Goal: Transaction & Acquisition: Purchase product/service

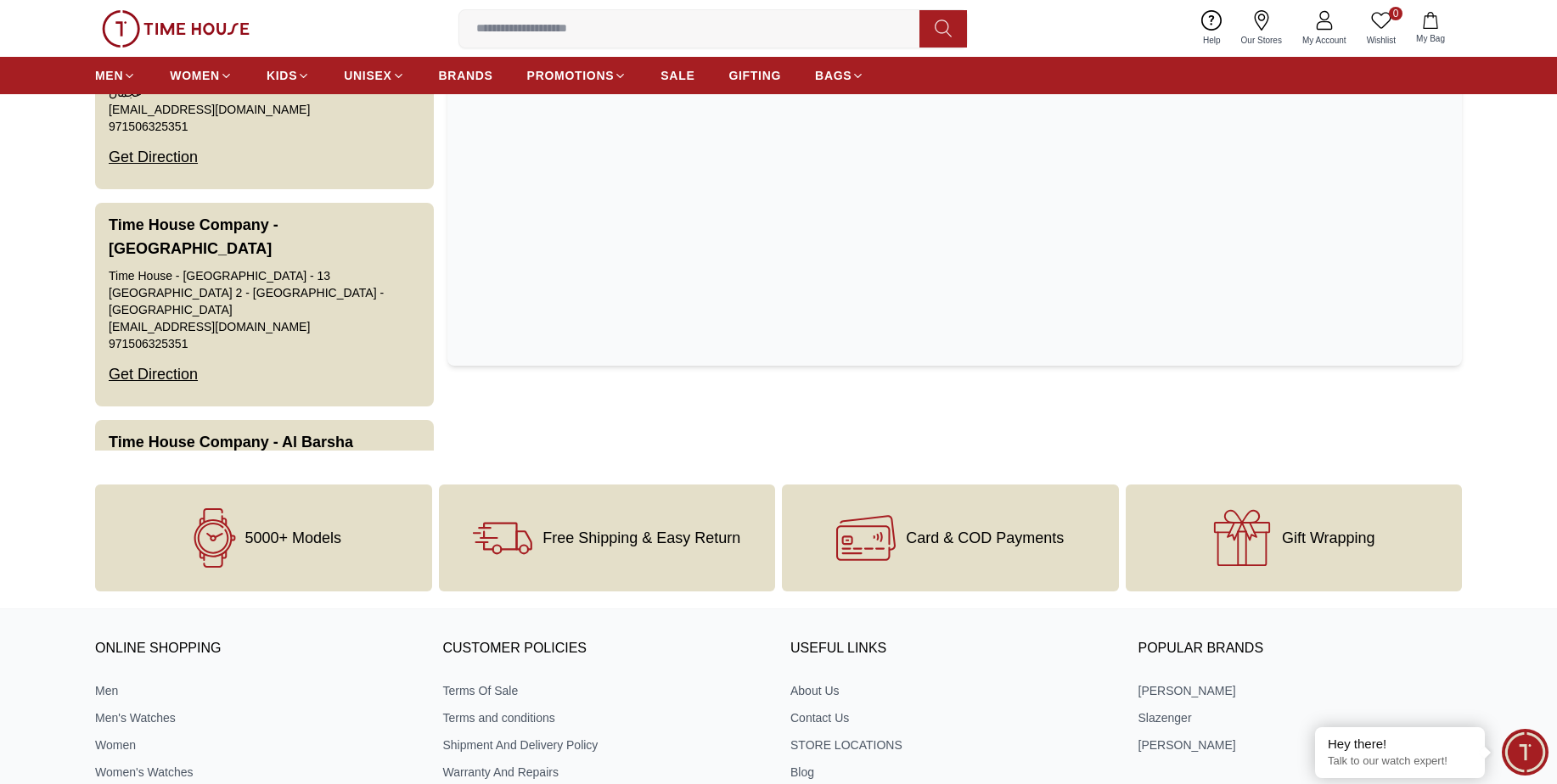
scroll to position [2555, 0]
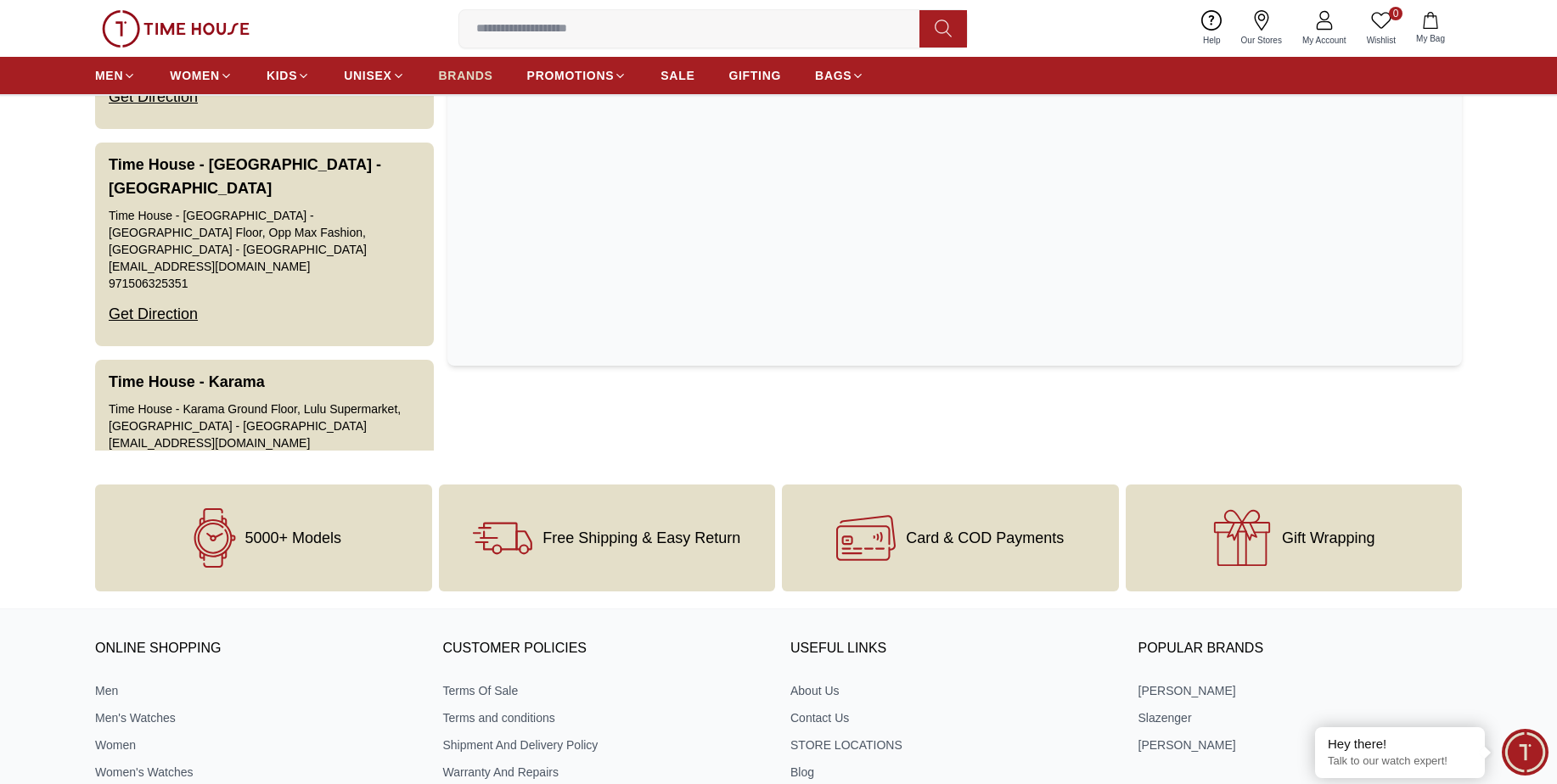
click at [465, 74] on span "BRANDS" at bounding box center [466, 75] width 55 height 17
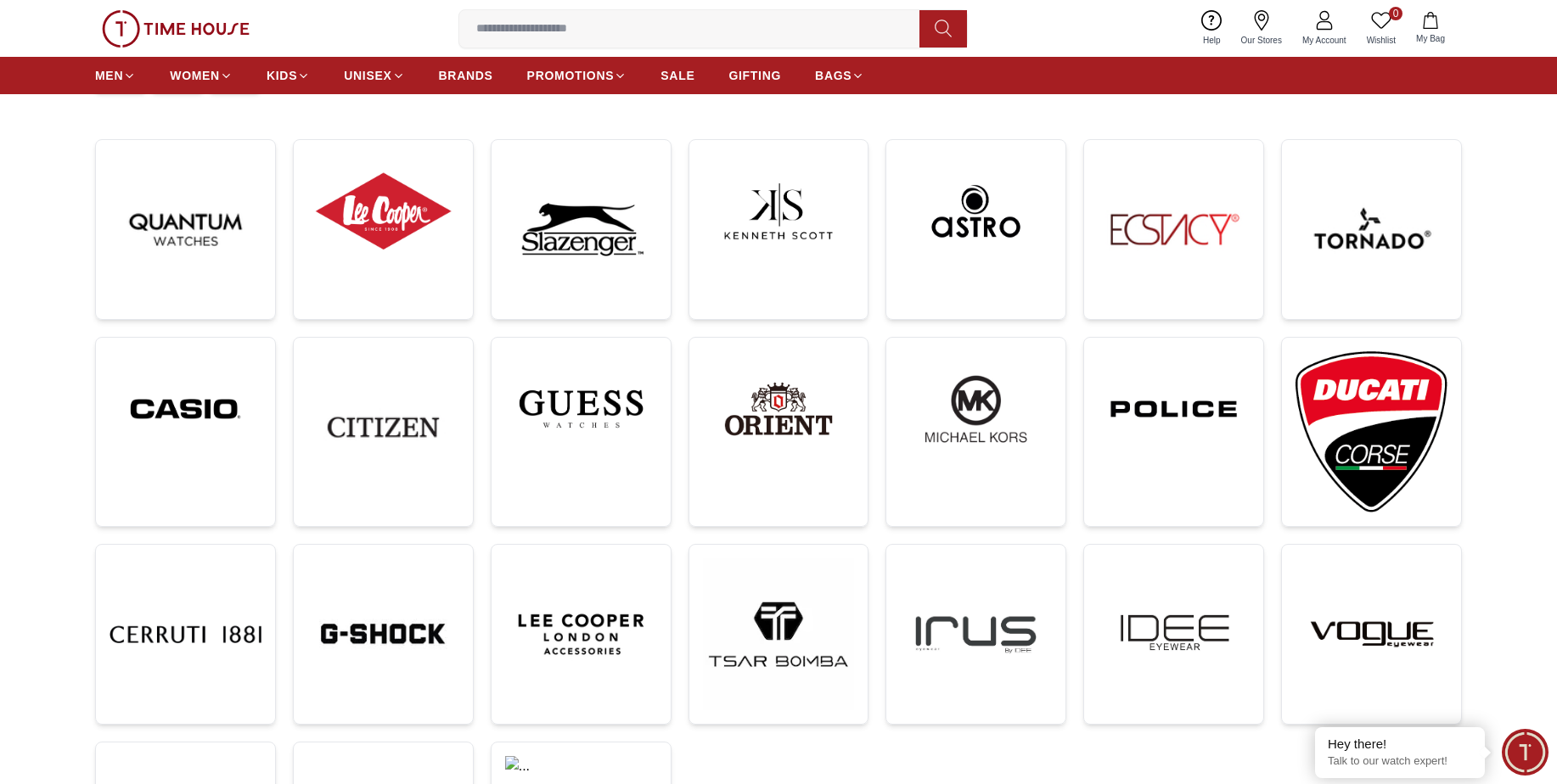
scroll to position [247, 0]
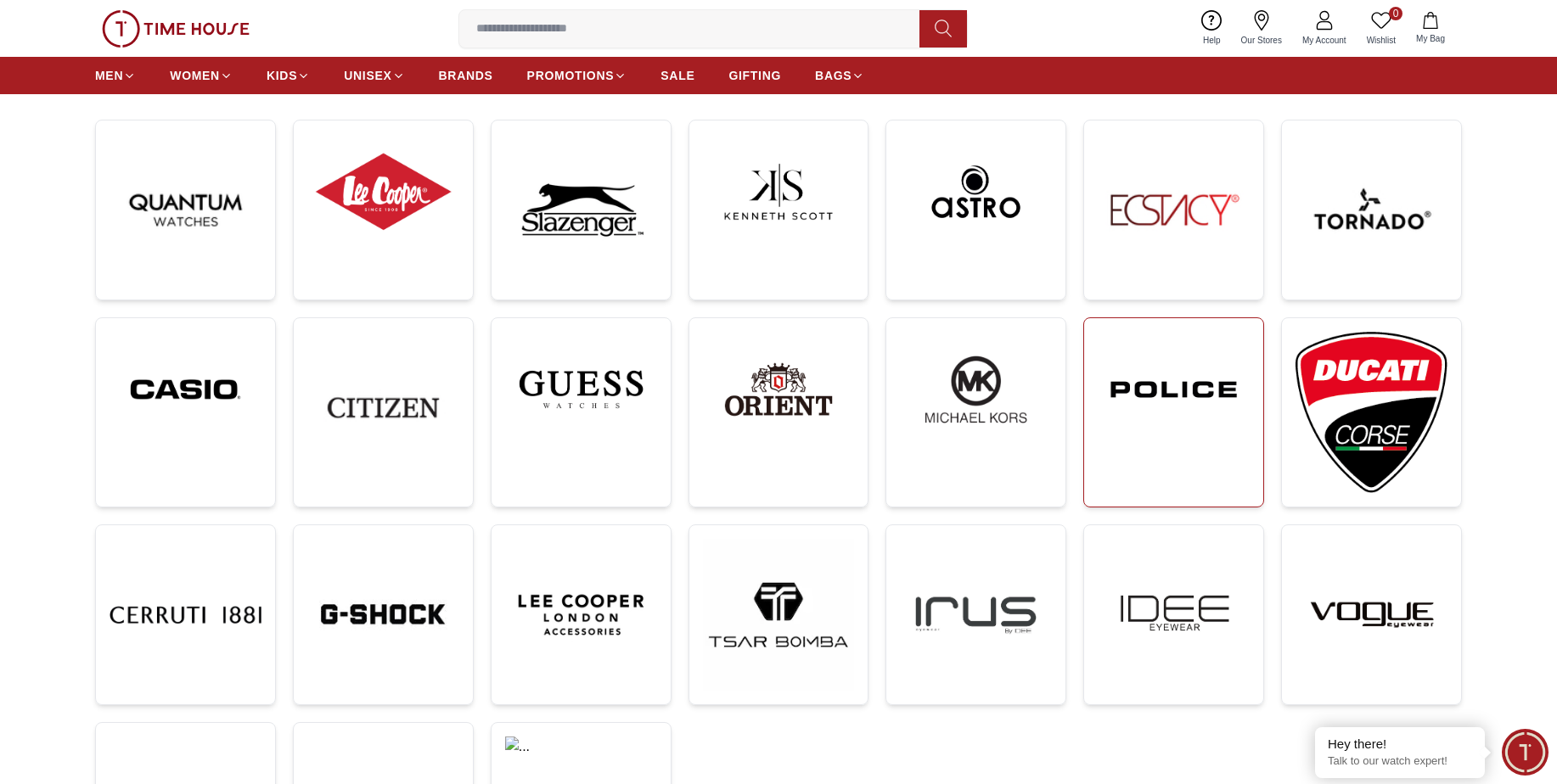
click at [1162, 381] on img at bounding box center [1173, 390] width 152 height 115
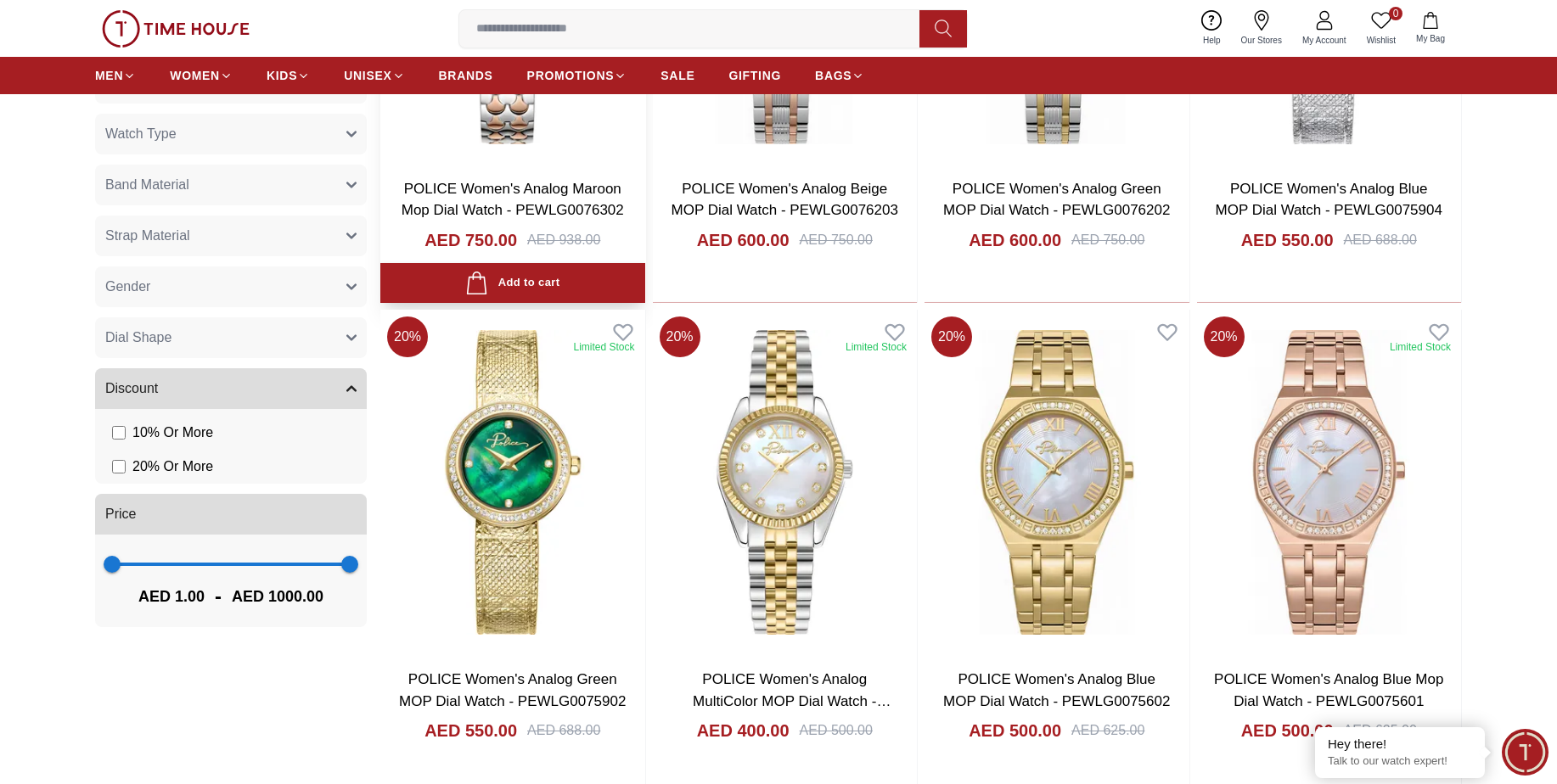
scroll to position [1189, 0]
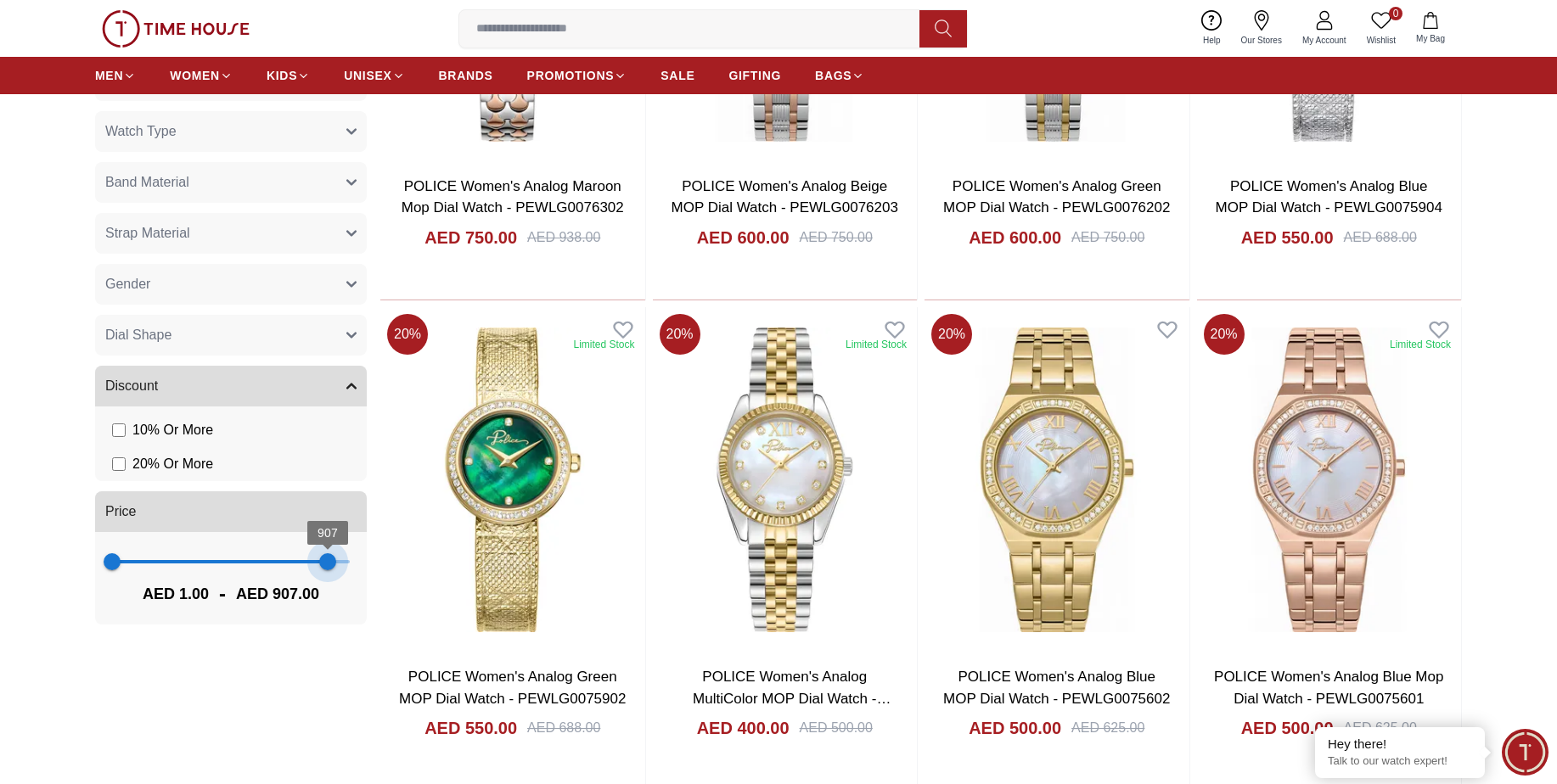
type input "***"
drag, startPoint x: 349, startPoint y: 557, endPoint x: 328, endPoint y: 562, distance: 21.6
click at [328, 562] on span "911" at bounding box center [328, 561] width 17 height 17
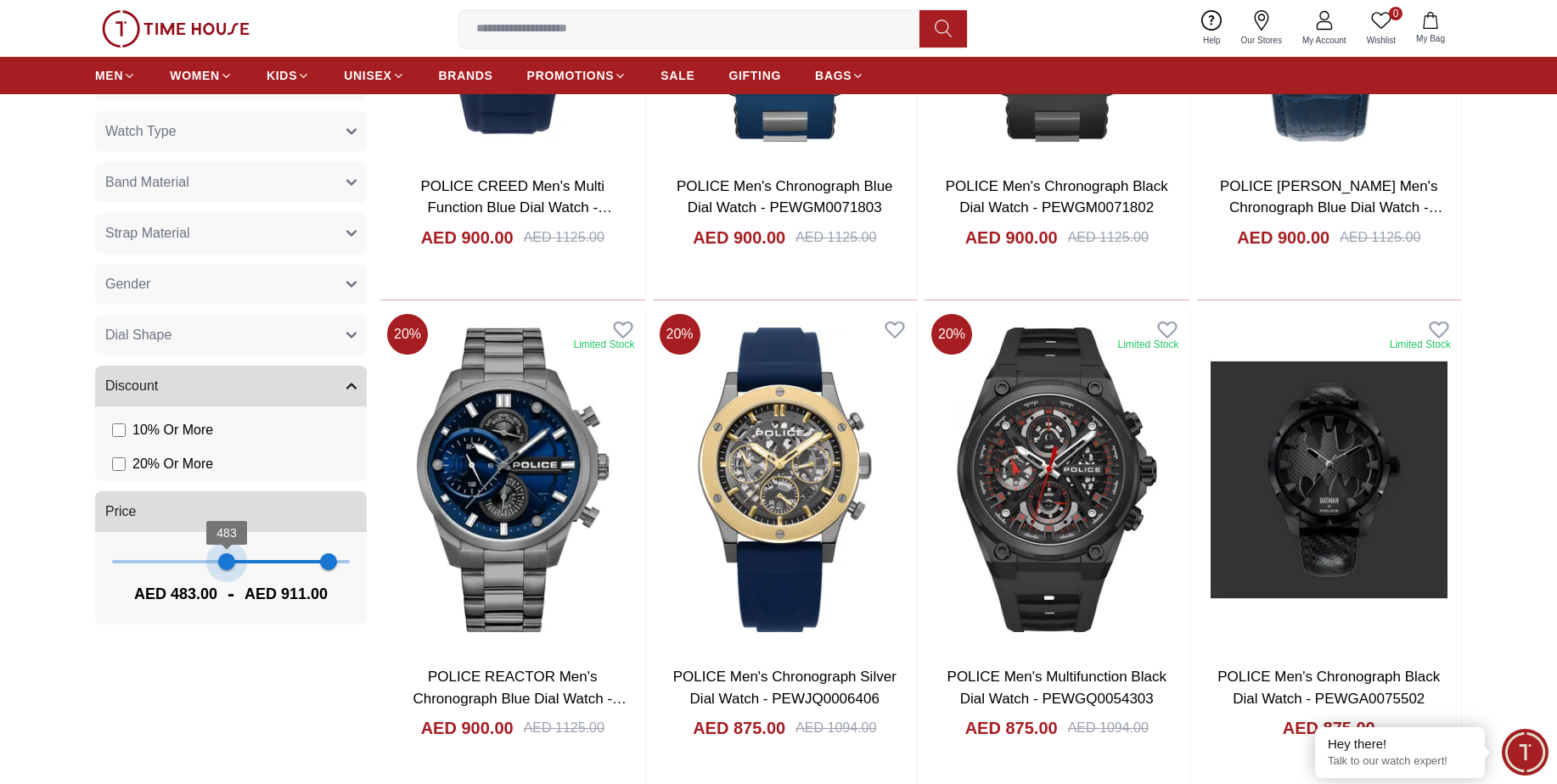
type input "***"
drag, startPoint x: 114, startPoint y: 556, endPoint x: 231, endPoint y: 560, distance: 117.1
click at [231, 560] on span "501" at bounding box center [230, 561] width 17 height 17
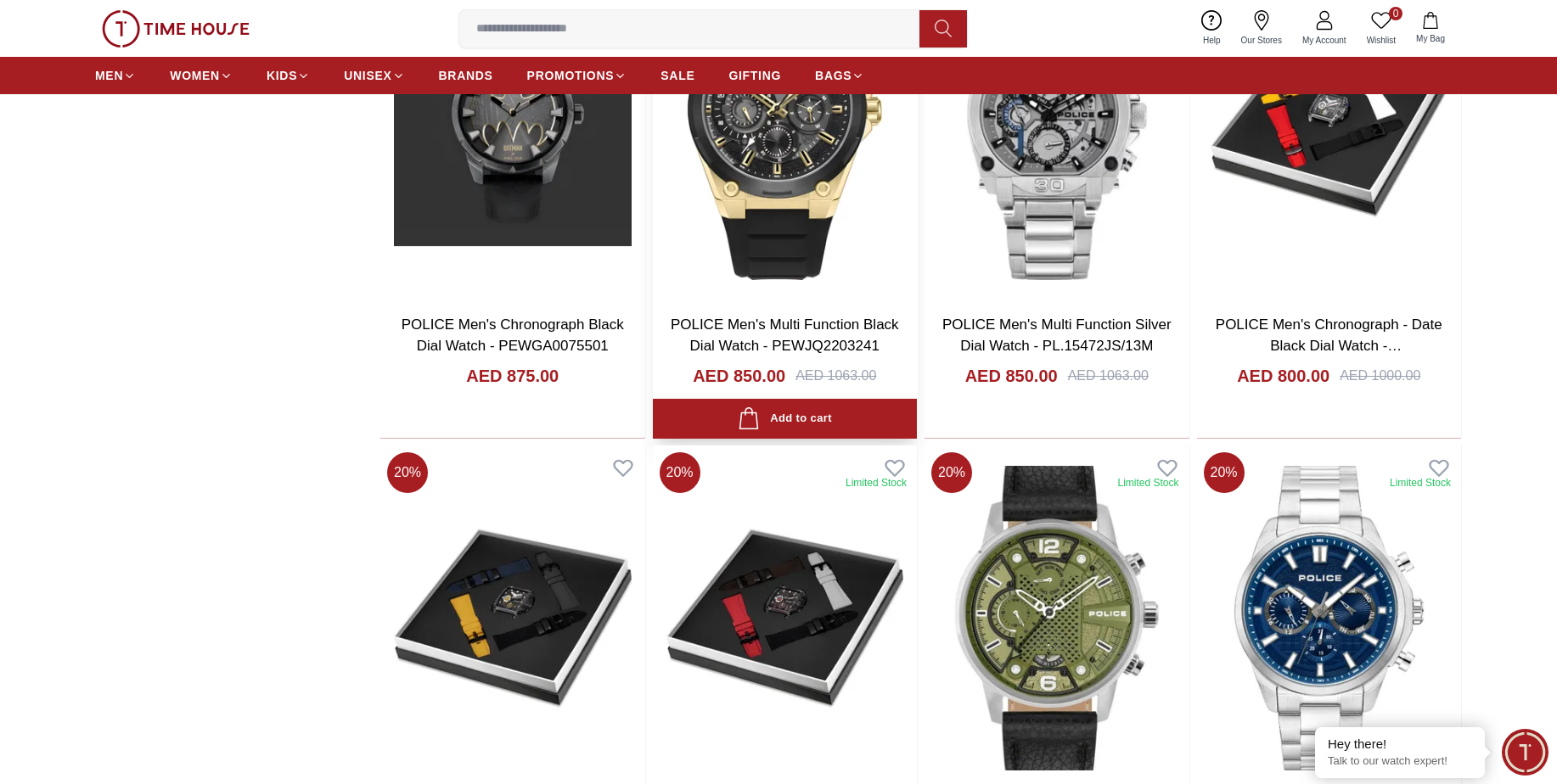
scroll to position [2501, 0]
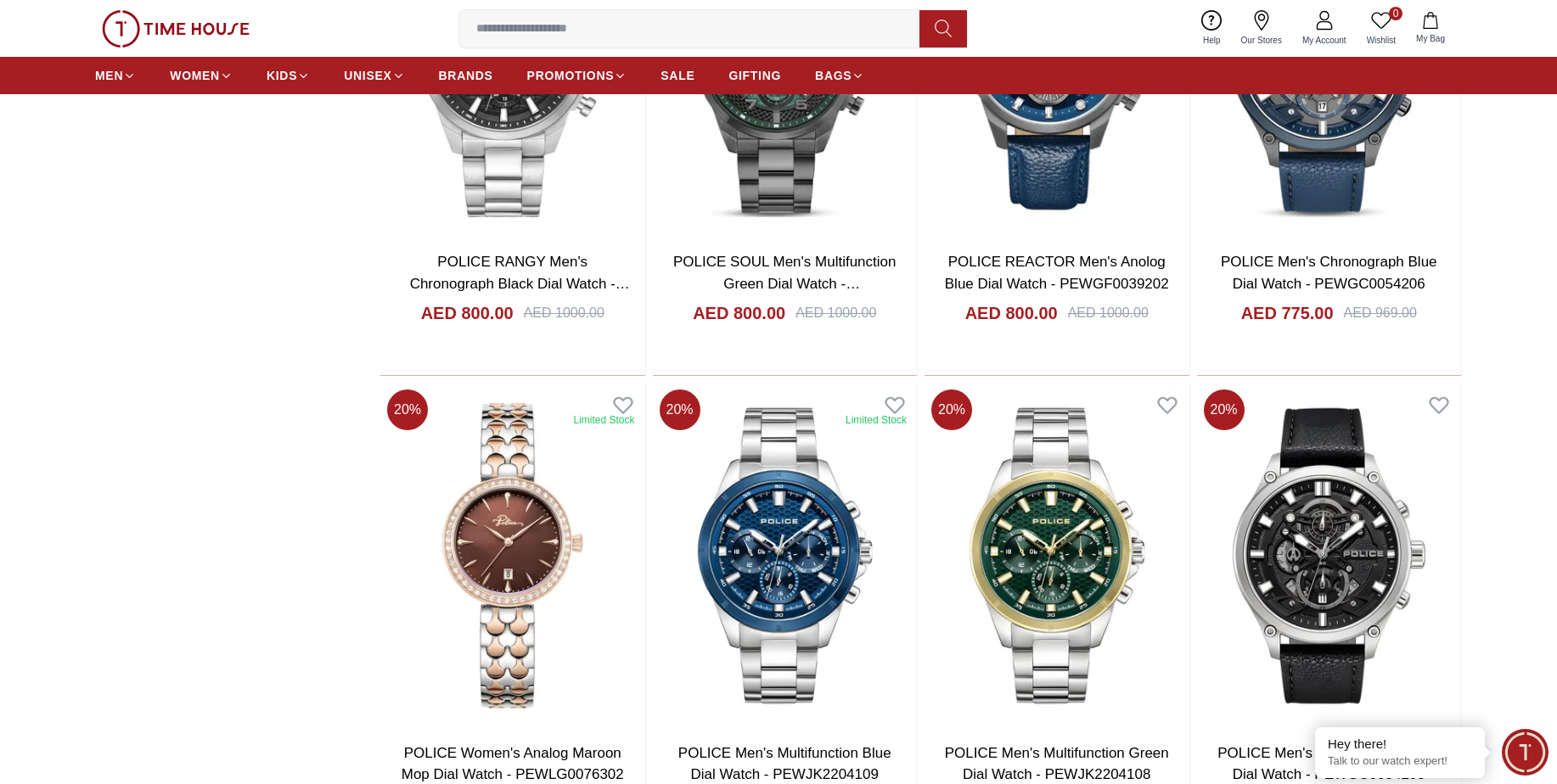
scroll to position [3120, 0]
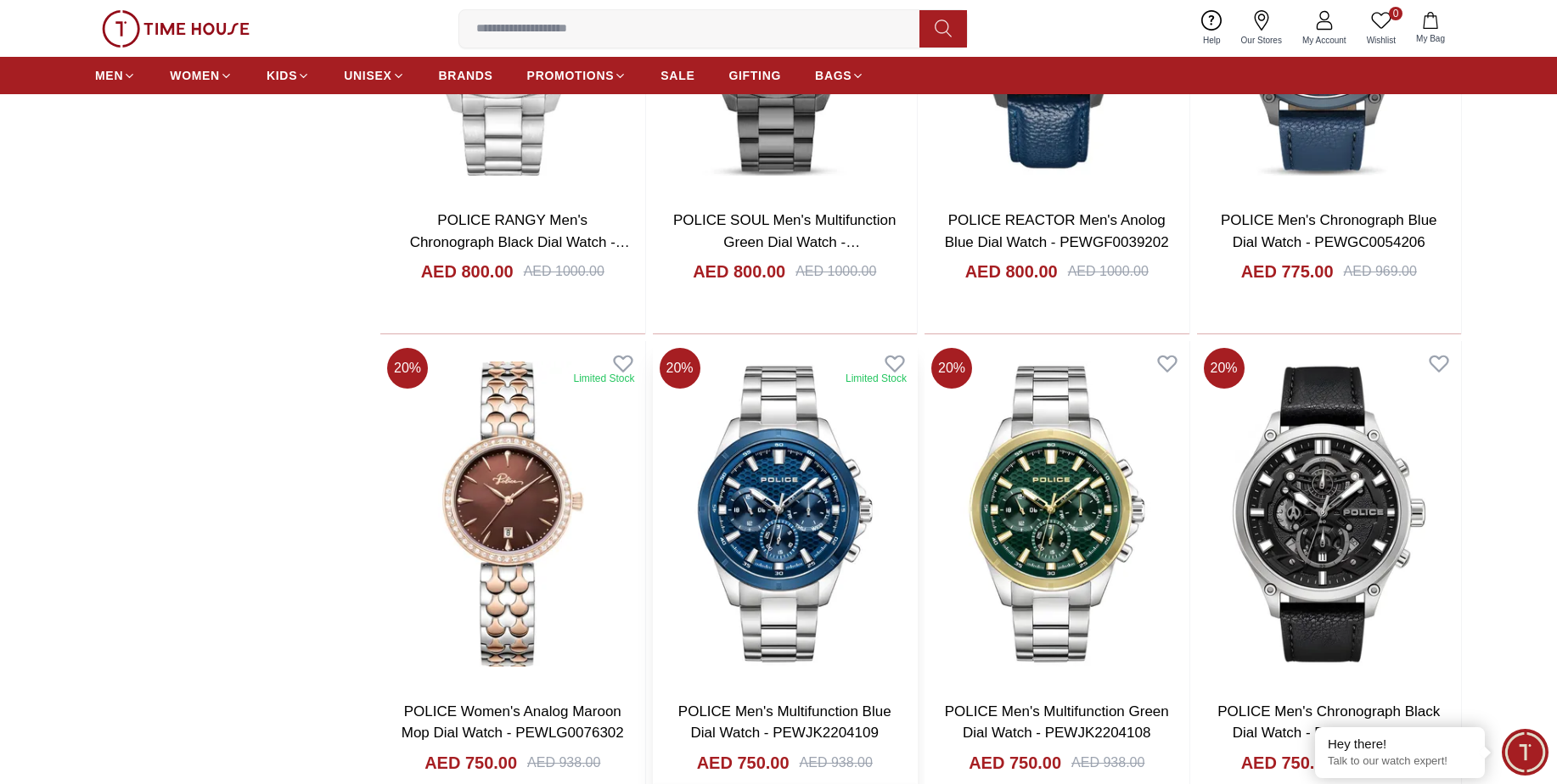
click at [767, 488] on img at bounding box center [784, 513] width 265 height 346
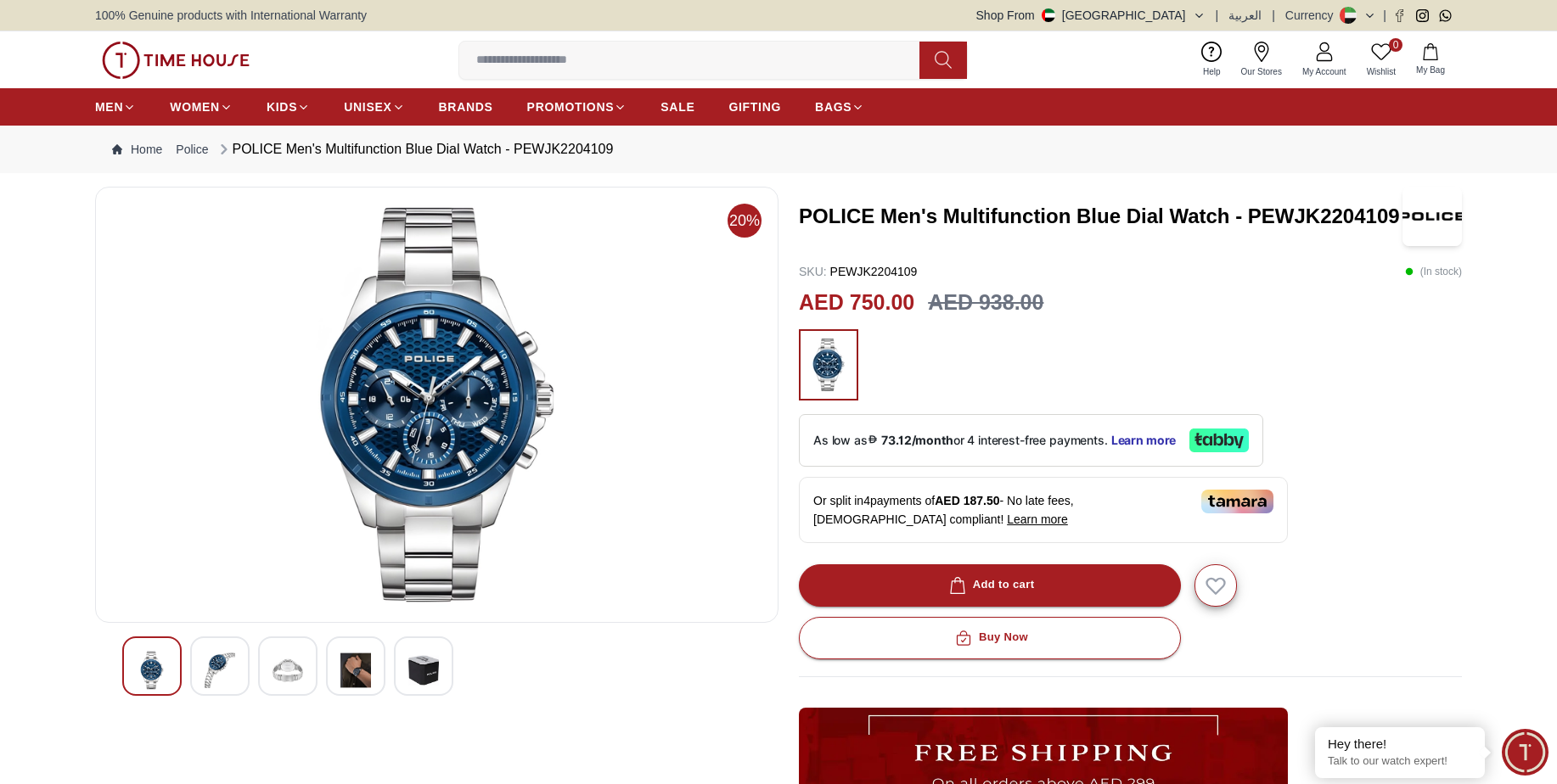
click at [349, 671] on img at bounding box center [355, 670] width 31 height 39
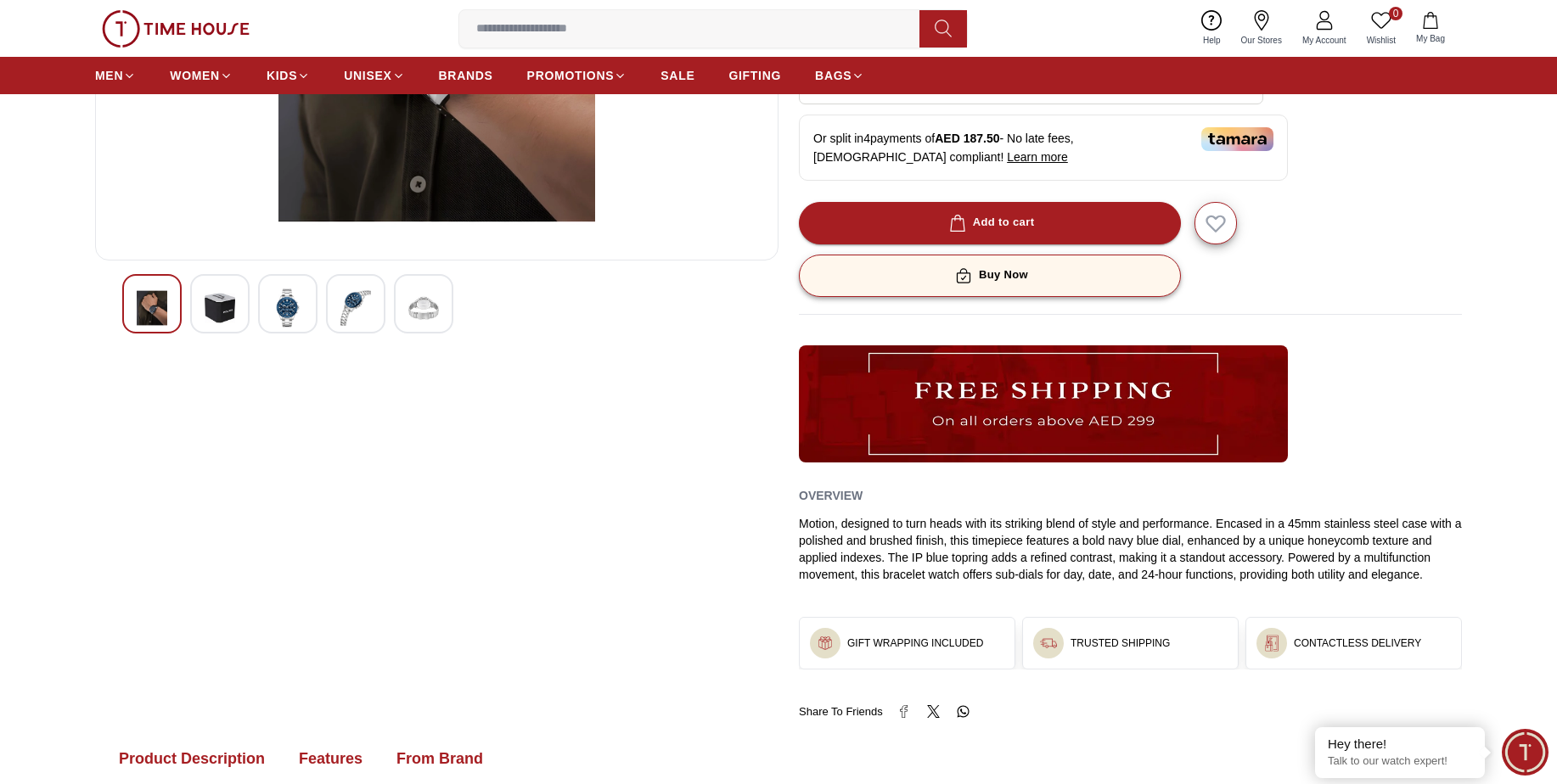
scroll to position [481, 0]
